Goal: Task Accomplishment & Management: Manage account settings

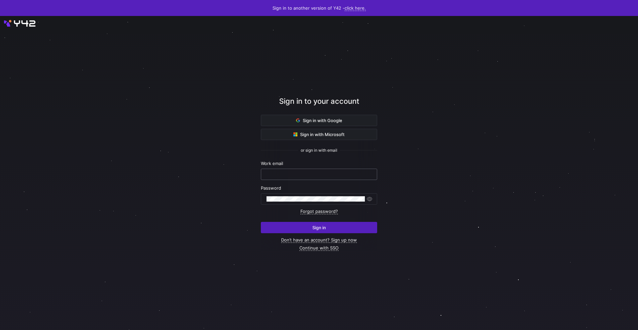
click at [323, 174] on input "text" at bounding box center [319, 173] width 105 height 5
type input "data.admin@cryptopond.xyz"
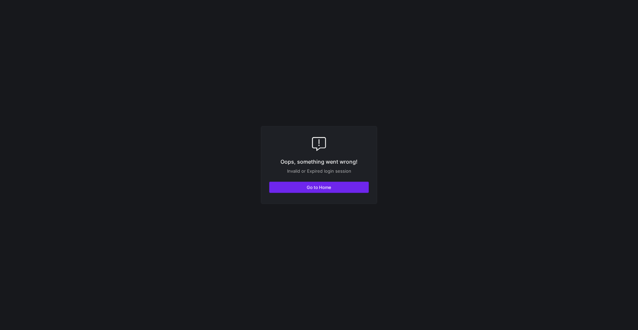
click at [301, 188] on span "button" at bounding box center [319, 187] width 99 height 11
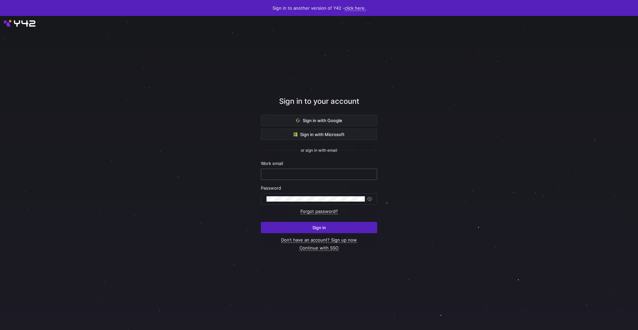
click at [301, 173] on input "text" at bounding box center [319, 173] width 105 height 5
click at [166, 126] on div at bounding box center [318, 173] width 572 height 282
